Goal: Transaction & Acquisition: Purchase product/service

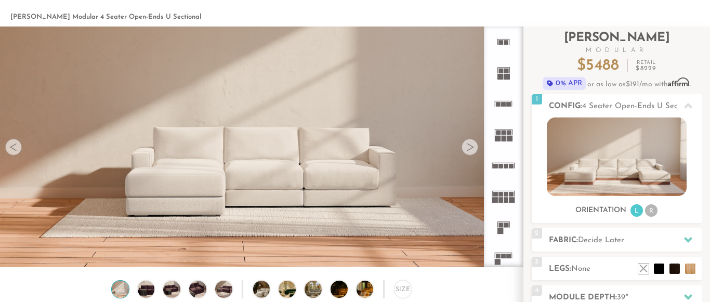
scroll to position [53, 0]
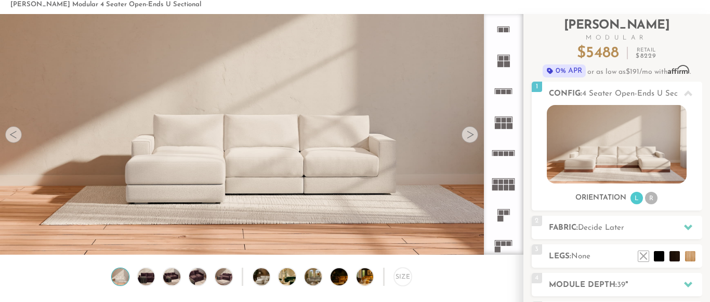
click at [501, 88] on icon at bounding box center [503, 91] width 31 height 31
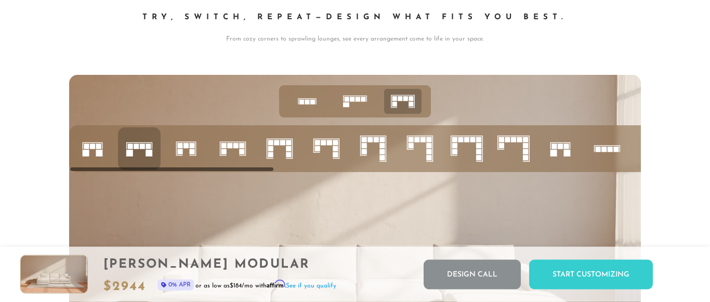
scroll to position [3998, 0]
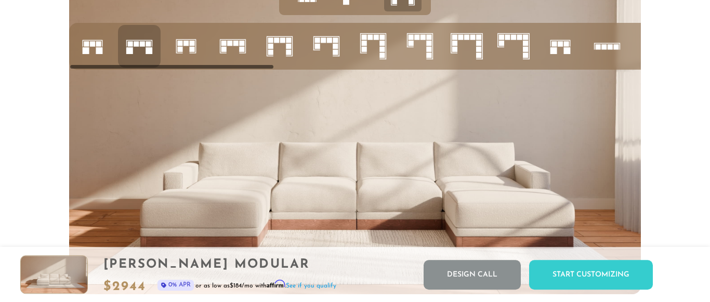
click at [184, 47] on icon at bounding box center [185, 46] width 35 height 35
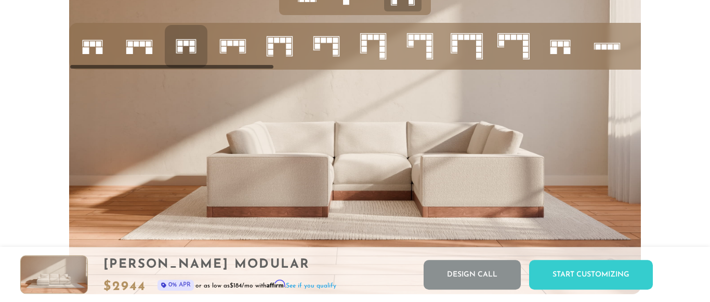
click at [91, 48] on icon at bounding box center [92, 46] width 35 height 35
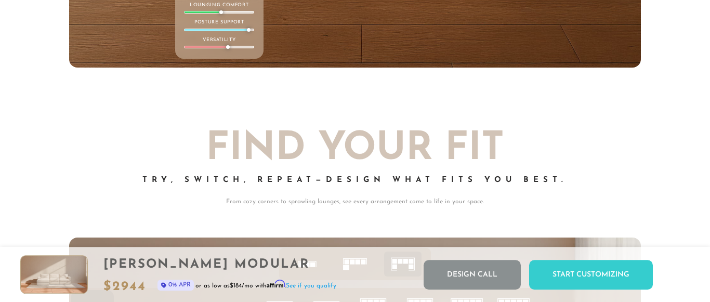
scroll to position [3892, 0]
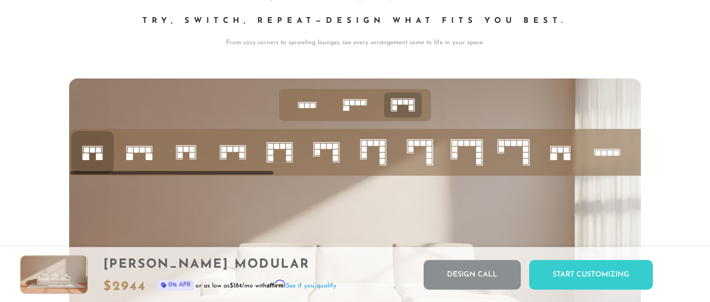
click at [132, 148] on rect at bounding box center [130, 149] width 5 height 5
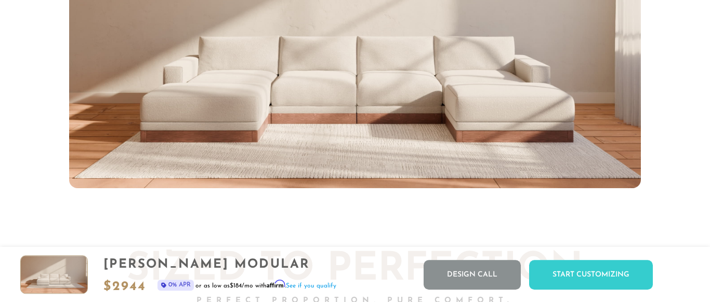
scroll to position [3945, 0]
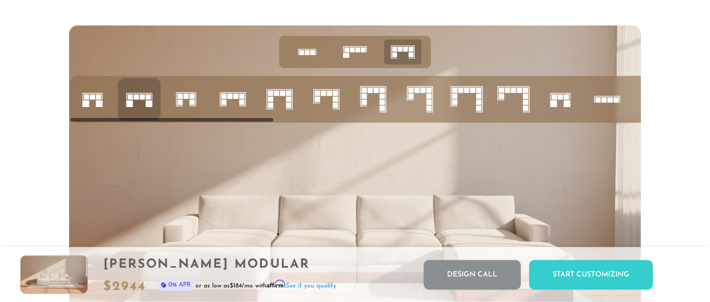
click at [355, 162] on img at bounding box center [355, 186] width 572 height 322
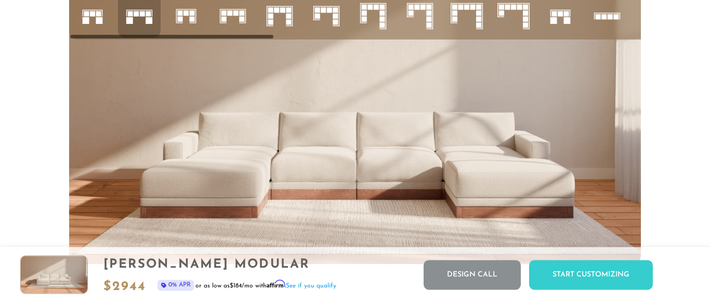
scroll to position [4051, 0]
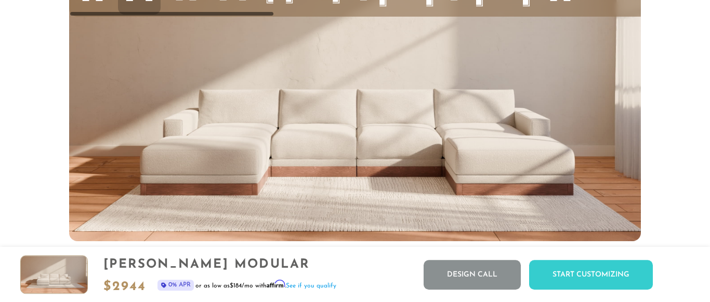
click at [281, 133] on img at bounding box center [355, 80] width 572 height 322
click at [228, 141] on img at bounding box center [355, 80] width 572 height 322
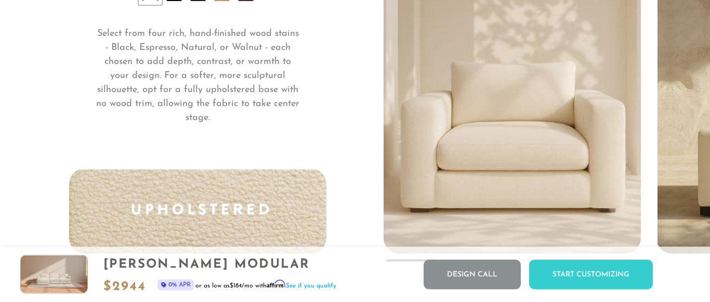
scroll to position [0, 0]
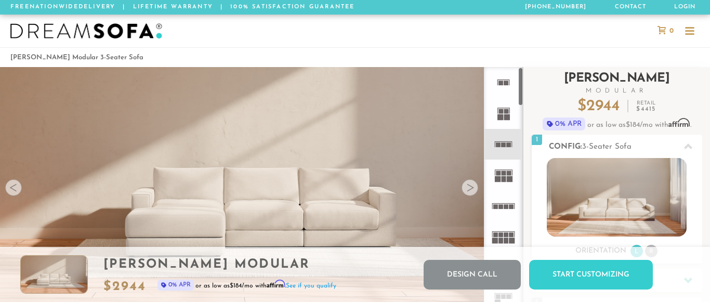
click at [508, 207] on rect at bounding box center [506, 206] width 5 height 5
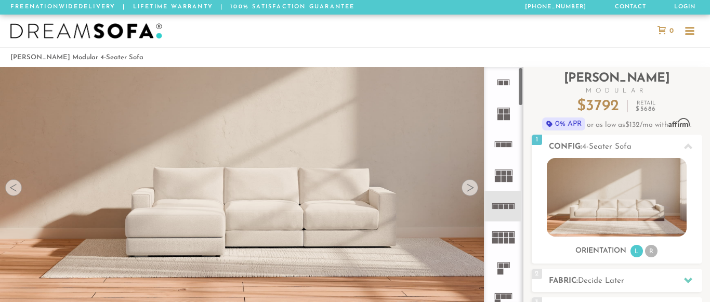
click at [505, 177] on rect at bounding box center [503, 179] width 5 height 6
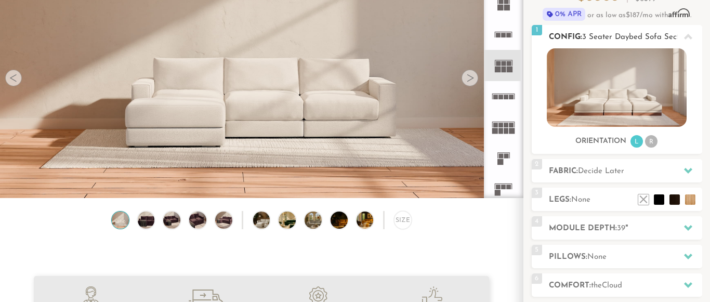
scroll to position [114, 0]
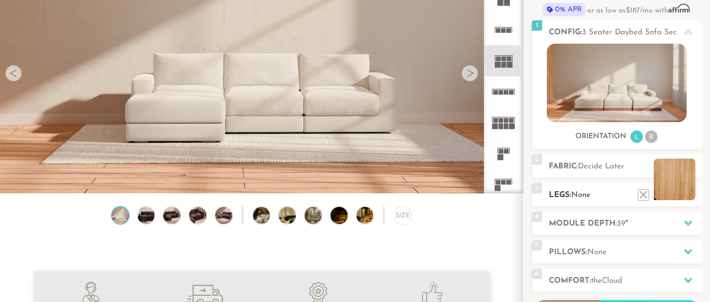
click at [691, 195] on li at bounding box center [675, 179] width 42 height 42
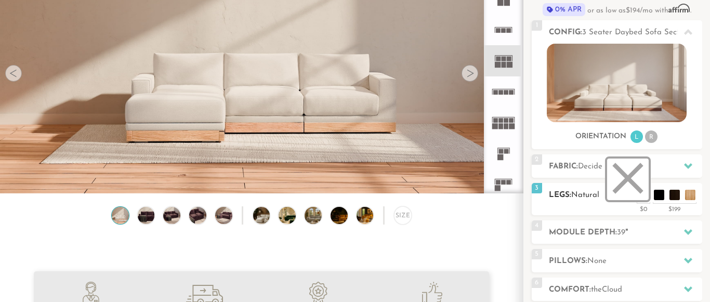
click at [641, 193] on li at bounding box center [628, 179] width 42 height 42
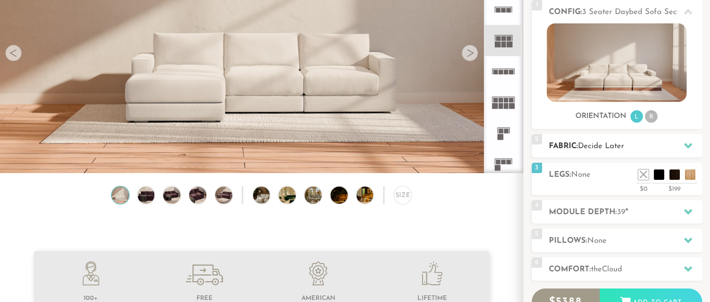
scroll to position [142, 0]
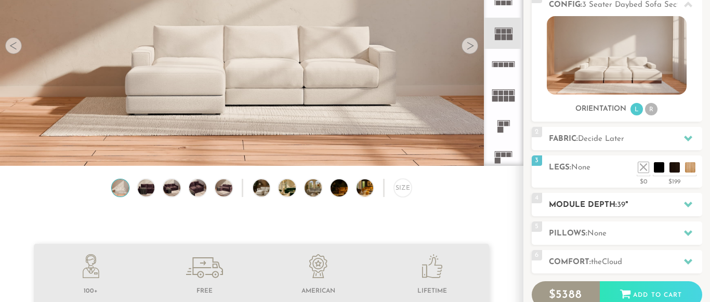
click at [599, 202] on h2 "Module Depth: 39 "" at bounding box center [625, 205] width 153 height 12
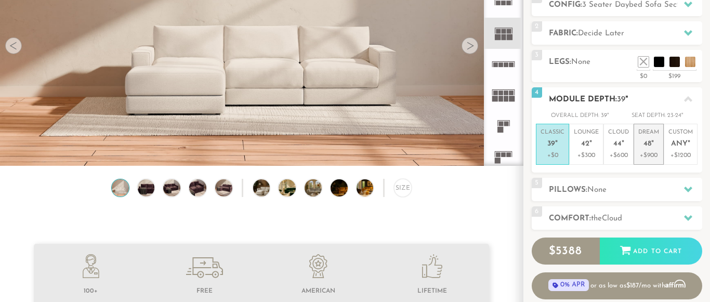
click at [650, 134] on p "Dream 48 "" at bounding box center [648, 139] width 21 height 22
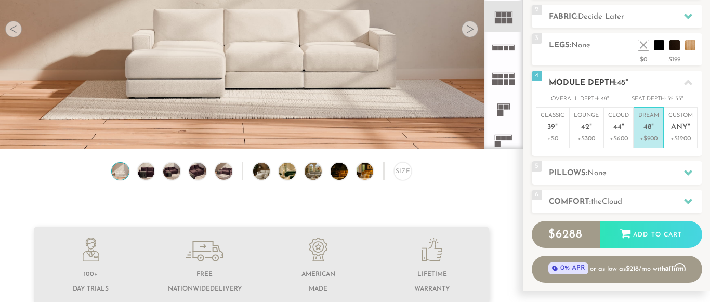
scroll to position [160, 0]
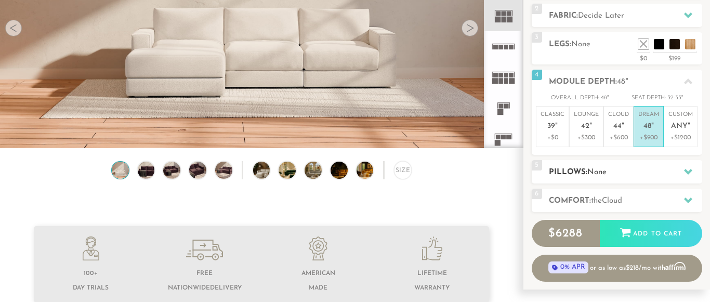
click at [618, 169] on h2 "Pillows: None" at bounding box center [625, 172] width 153 height 12
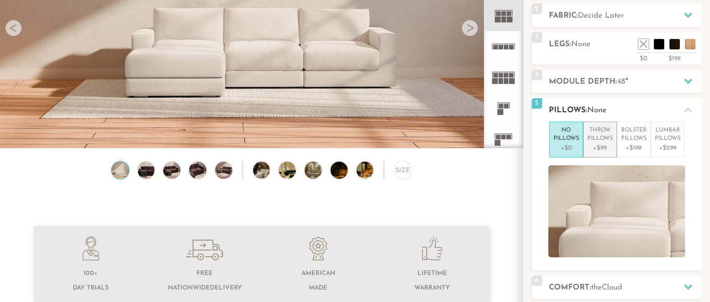
click at [612, 143] on p "+$99" at bounding box center [599, 147] width 25 height 9
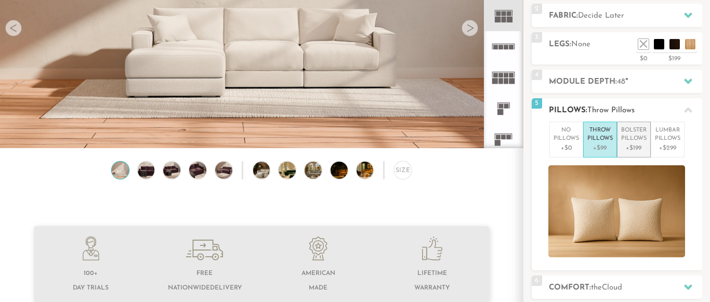
click at [644, 140] on p "Bolster Pillows" at bounding box center [633, 134] width 25 height 17
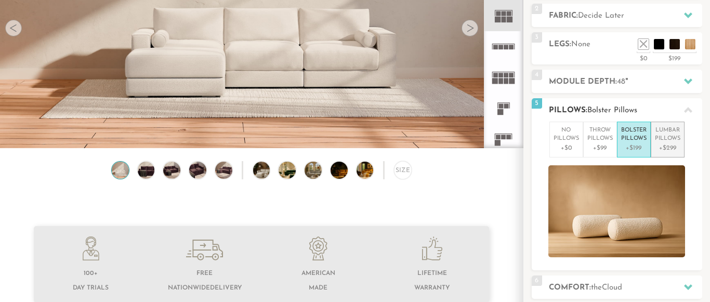
click at [670, 139] on p "[MEDICAL_DATA] Pillows" at bounding box center [667, 134] width 25 height 17
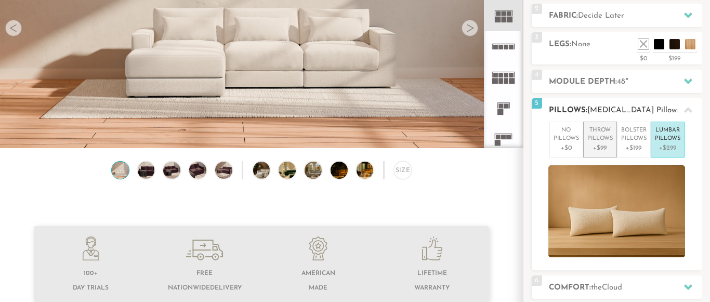
click at [604, 135] on p "Throw Pillows" at bounding box center [599, 134] width 25 height 17
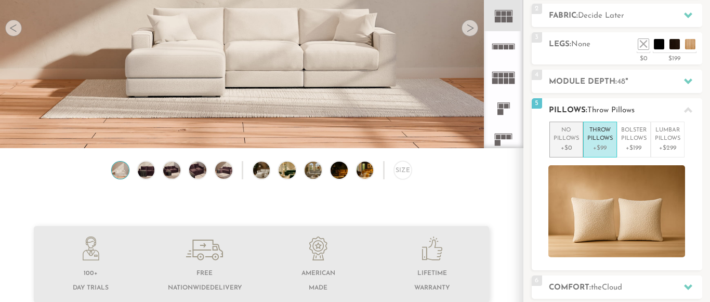
click at [565, 137] on p "No Pillows" at bounding box center [565, 134] width 25 height 17
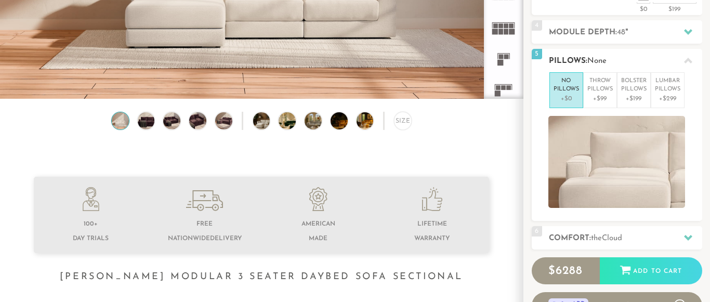
scroll to position [210, 0]
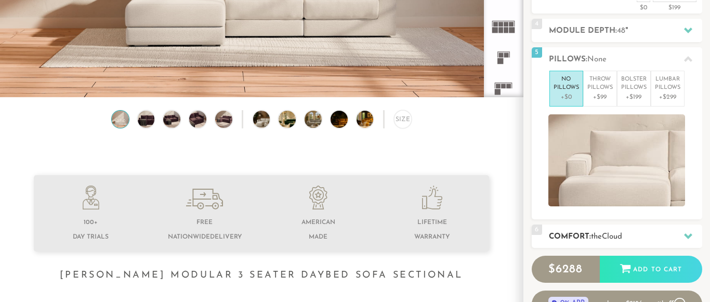
click at [582, 238] on h2 "Comfort: the Cloud" at bounding box center [625, 237] width 153 height 12
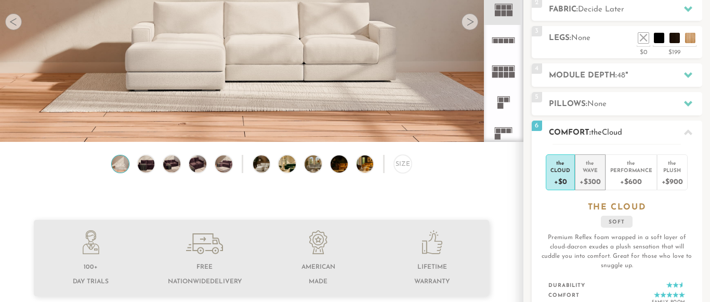
scroll to position [164, 0]
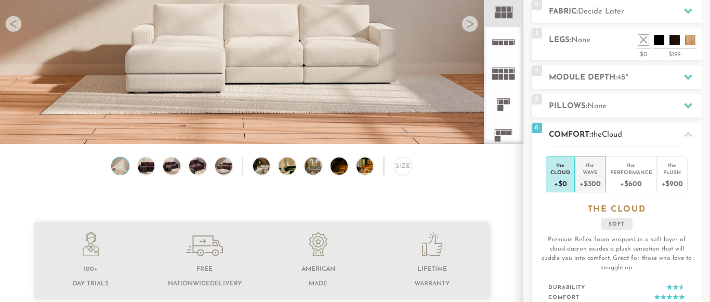
click at [590, 172] on div "Wave" at bounding box center [589, 171] width 21 height 7
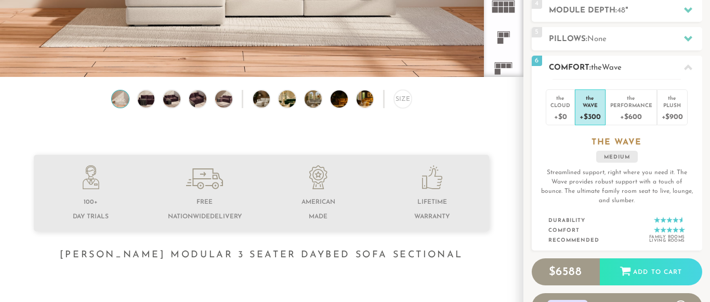
scroll to position [242, 0]
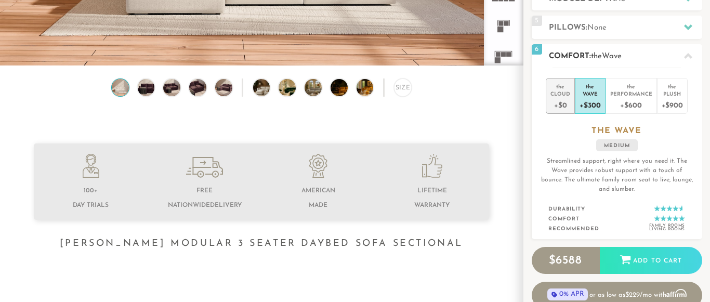
click at [557, 112] on li "the Cloud +$0" at bounding box center [560, 96] width 29 height 36
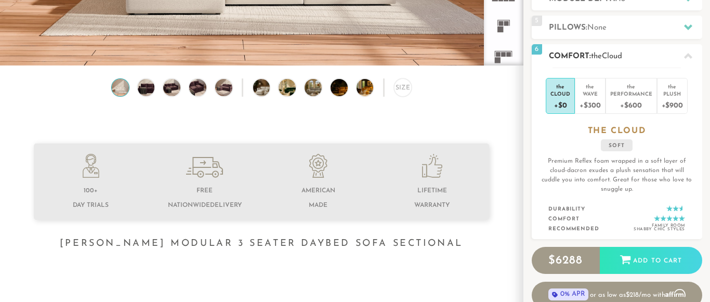
scroll to position [235, 0]
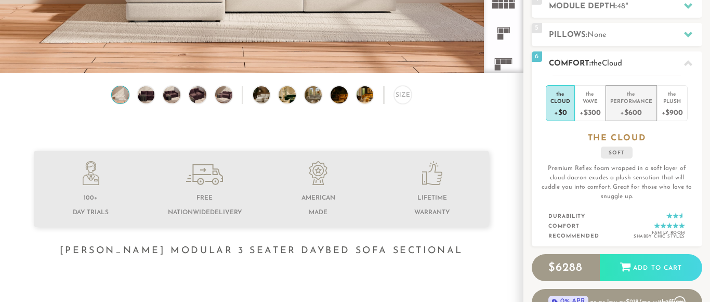
click at [631, 108] on div "+$600" at bounding box center [631, 111] width 42 height 15
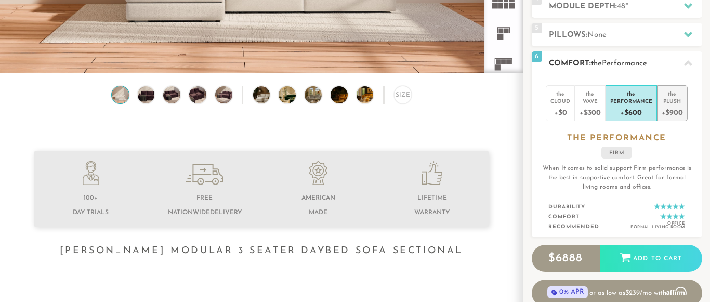
click at [679, 108] on div "+$900" at bounding box center [672, 111] width 21 height 15
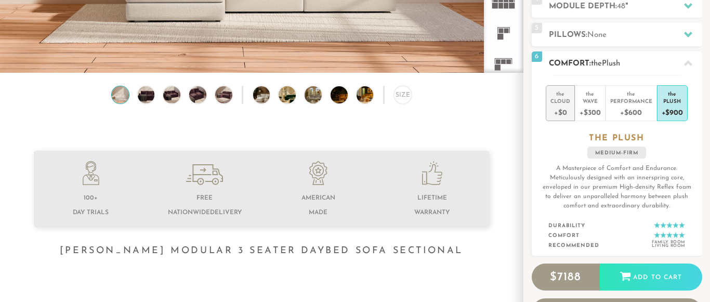
click at [566, 99] on div "Cloud" at bounding box center [560, 100] width 20 height 7
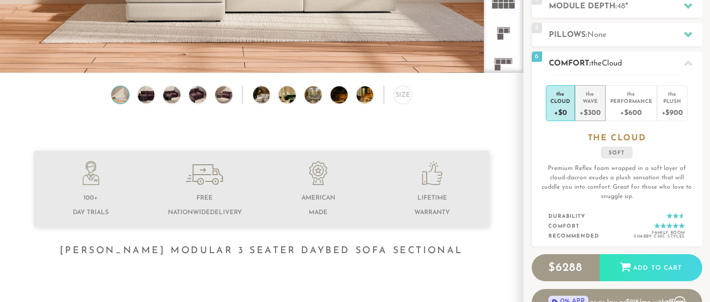
click at [594, 99] on div "Wave" at bounding box center [589, 100] width 21 height 7
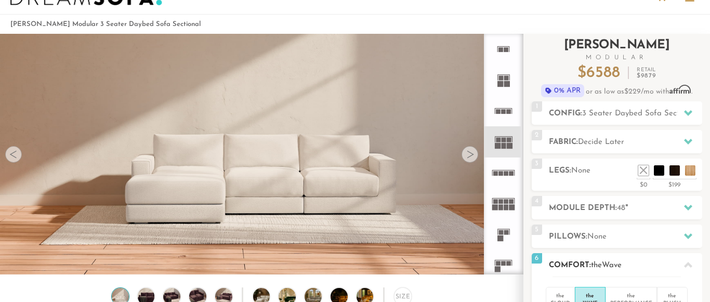
scroll to position [34, 0]
click at [686, 111] on icon at bounding box center [688, 113] width 8 height 6
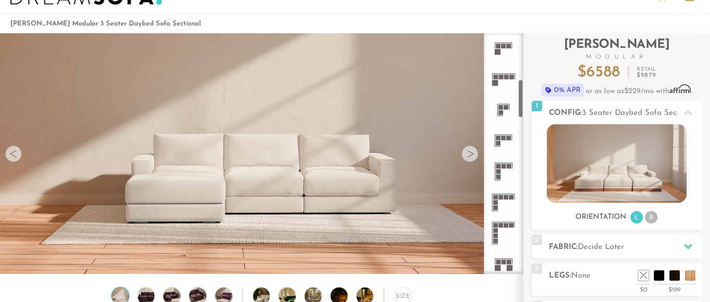
scroll to position [290, 0]
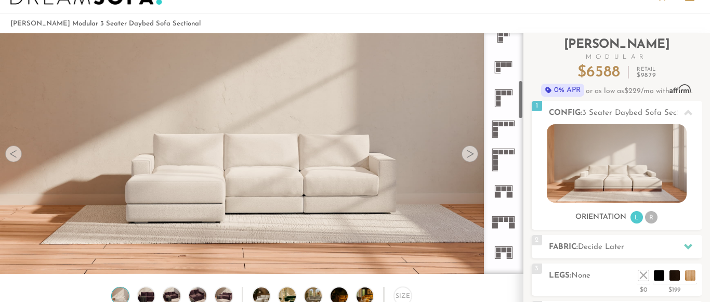
click at [500, 192] on rect at bounding box center [498, 195] width 6 height 6
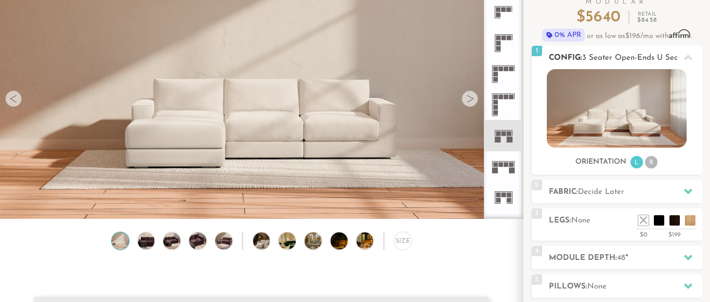
scroll to position [93, 0]
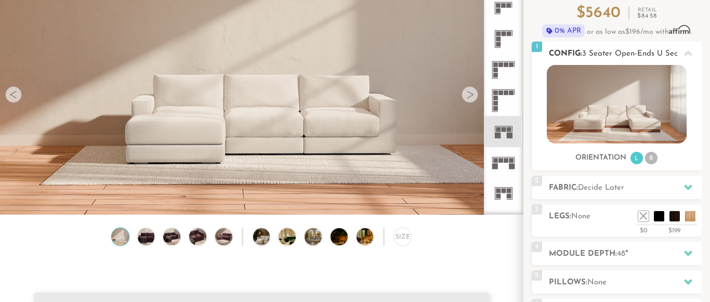
click at [649, 161] on li "R" at bounding box center [651, 158] width 12 height 12
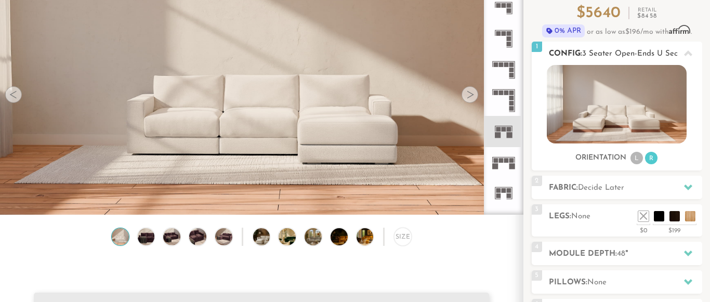
click at [633, 158] on li "L" at bounding box center [636, 158] width 12 height 12
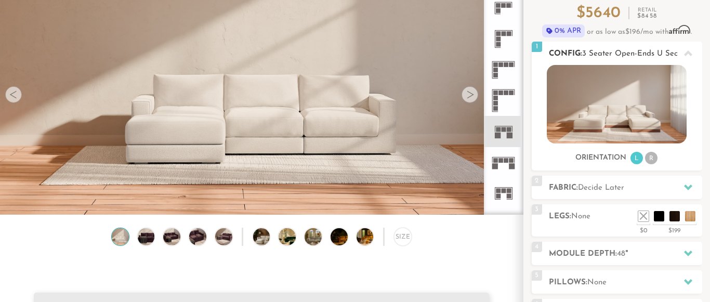
click at [654, 160] on li "R" at bounding box center [651, 158] width 12 height 12
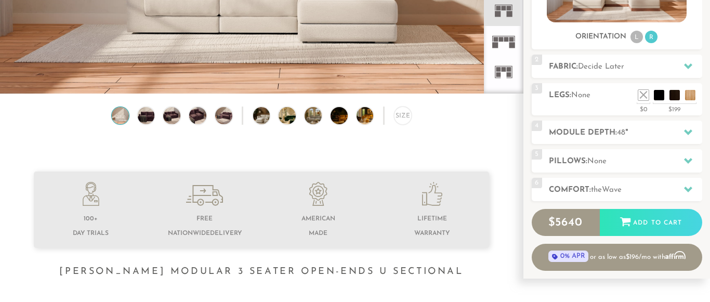
scroll to position [198, 0]
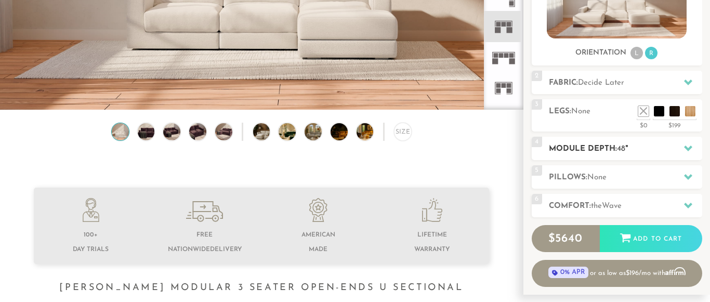
click at [646, 150] on h2 "Module Depth: 48 "" at bounding box center [625, 149] width 153 height 12
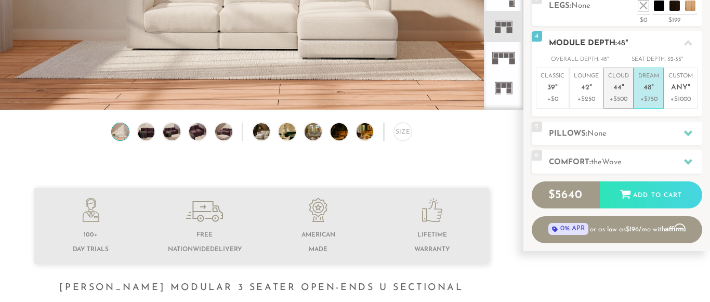
click at [620, 92] on span "44" at bounding box center [617, 88] width 8 height 9
click at [643, 92] on p "Dream 48 "" at bounding box center [648, 83] width 21 height 22
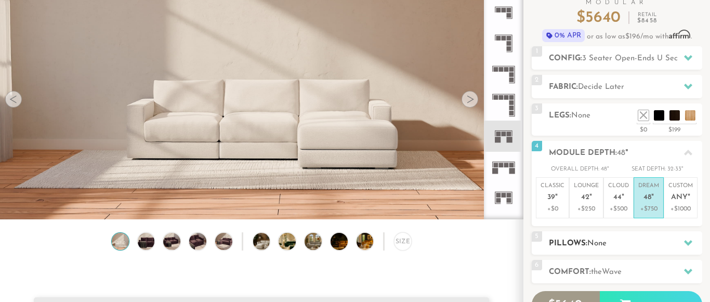
scroll to position [88, 0]
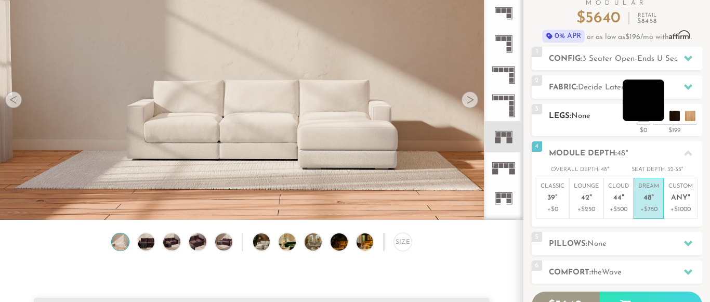
click at [658, 115] on li at bounding box center [644, 101] width 42 height 42
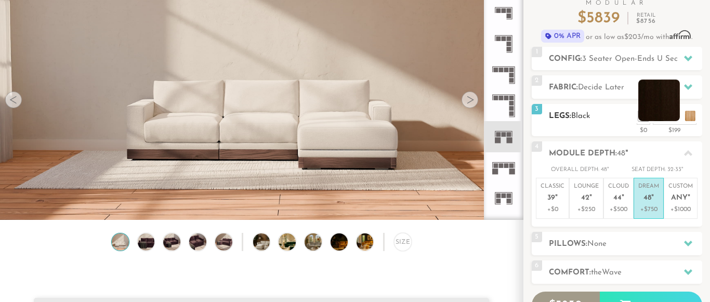
click at [672, 114] on li at bounding box center [659, 101] width 42 height 42
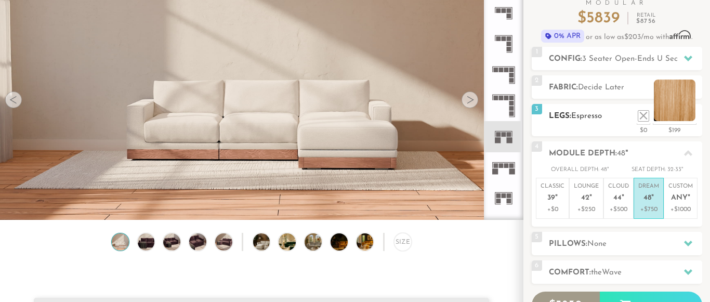
click at [692, 118] on li at bounding box center [675, 101] width 42 height 42
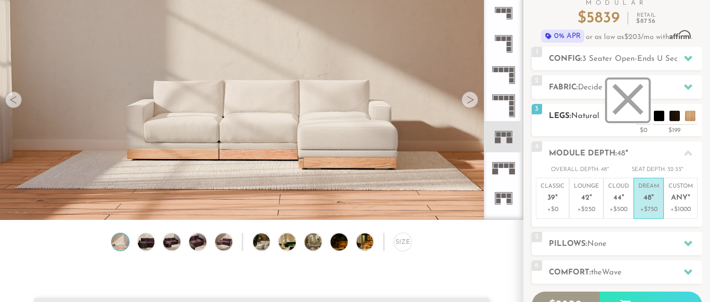
click at [637, 118] on li at bounding box center [628, 101] width 42 height 42
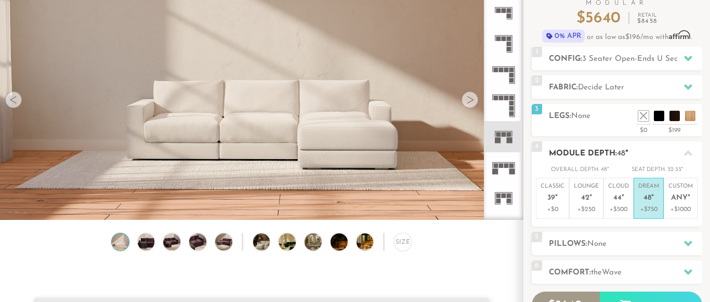
scroll to position [84, 0]
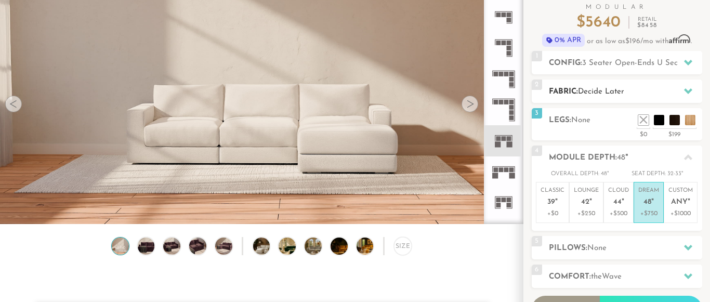
click at [589, 98] on div "2 Fabric: Decide Later" at bounding box center [617, 91] width 170 height 23
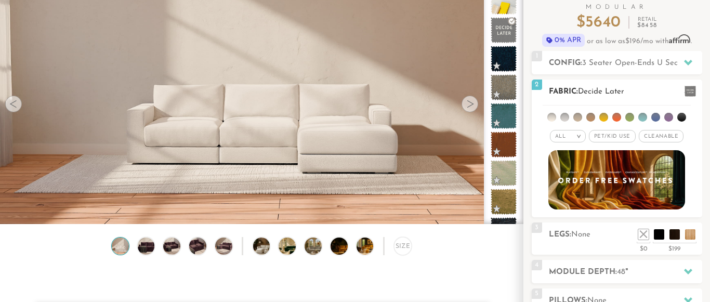
click at [563, 118] on li at bounding box center [564, 117] width 9 height 9
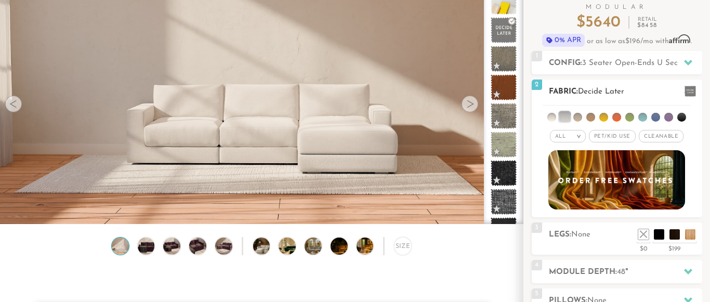
click at [581, 116] on li at bounding box center [577, 117] width 9 height 9
click at [594, 116] on li at bounding box center [590, 117] width 9 height 9
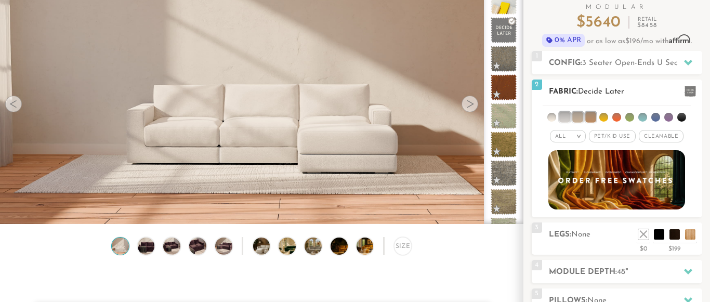
click at [577, 116] on li at bounding box center [577, 117] width 10 height 10
click at [566, 116] on li at bounding box center [564, 117] width 10 height 10
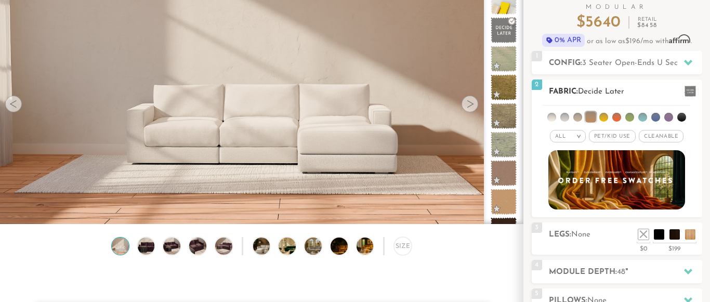
click at [596, 116] on li at bounding box center [590, 117] width 10 height 10
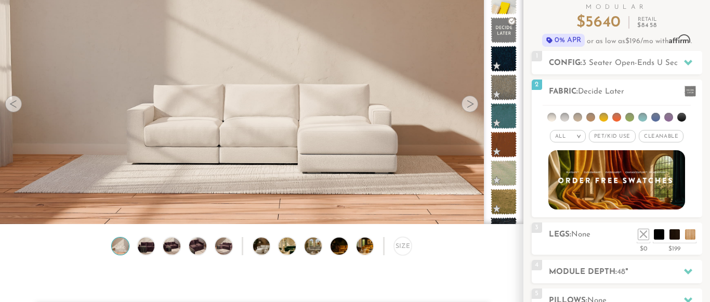
scroll to position [58, 0]
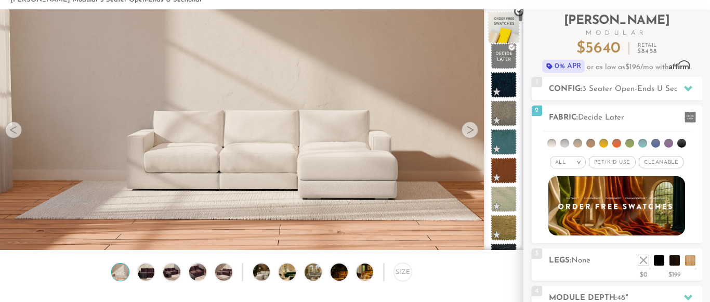
click at [507, 27] on span at bounding box center [503, 27] width 33 height 33
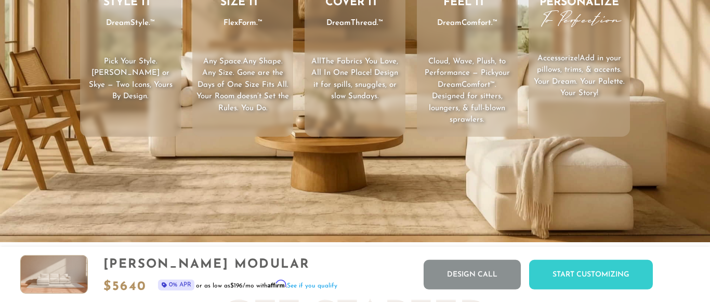
scroll to position [0, 0]
